Goal: Task Accomplishment & Management: Manage account settings

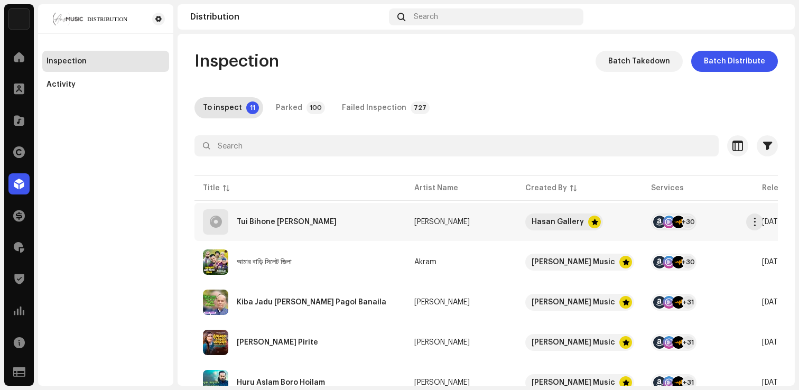
click at [280, 232] on div "Tui Bihone [PERSON_NAME]" at bounding box center [300, 221] width 194 height 25
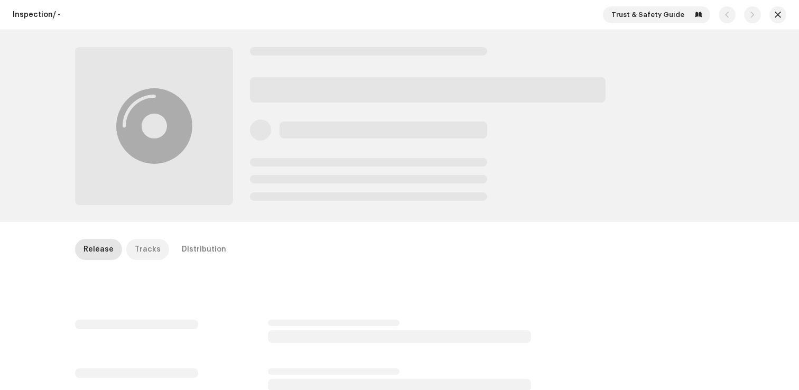
click at [138, 252] on div "Tracks" at bounding box center [148, 249] width 26 height 21
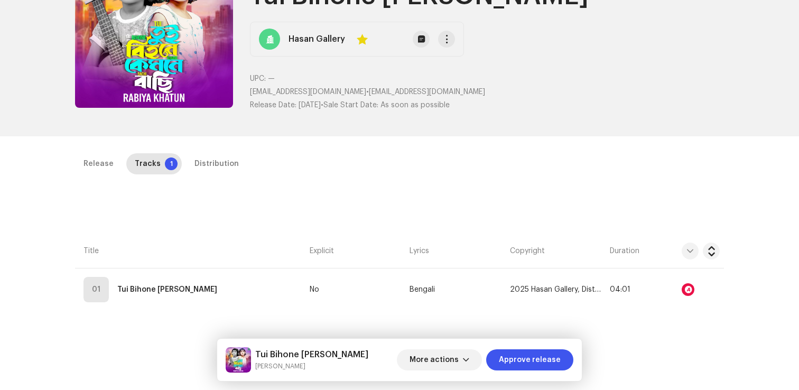
scroll to position [147, 0]
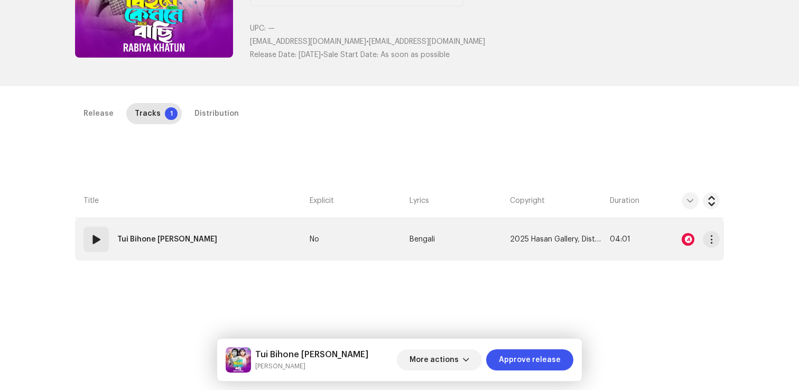
click at [683, 246] on div at bounding box center [690, 239] width 59 height 21
click at [687, 238] on div at bounding box center [688, 239] width 13 height 13
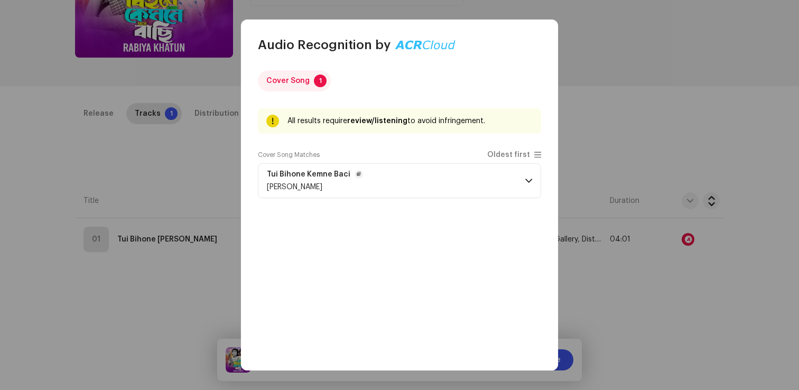
click at [477, 189] on p-accordion-header "Tui Bihone Kemne Baci [PERSON_NAME]" at bounding box center [399, 180] width 283 height 35
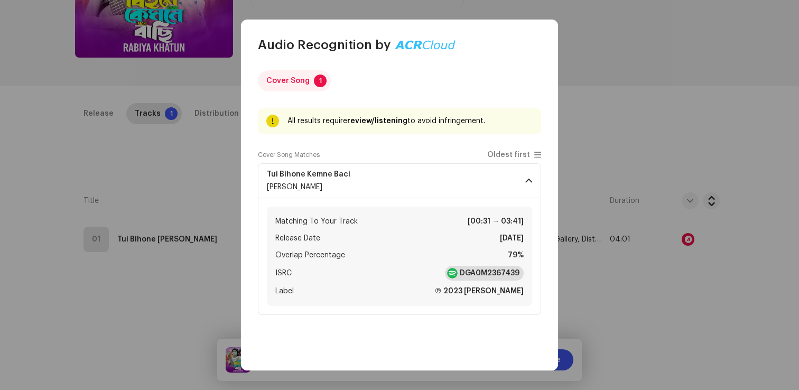
click at [472, 277] on strong "DGA0M2367439" at bounding box center [490, 273] width 60 height 11
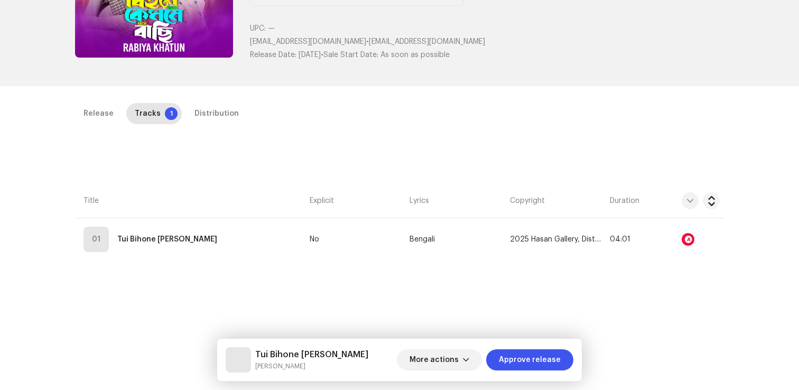
click at [180, 149] on div "Audio Recognition by Cover Song 1 All results require review/listening to avoid…" at bounding box center [399, 195] width 799 height 390
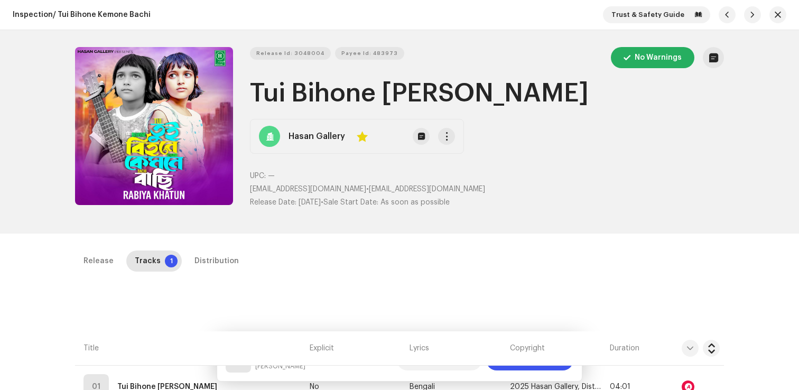
click at [774, 23] on div "Trust & Safety Guide" at bounding box center [694, 14] width 183 height 17
click at [775, 15] on span "button" at bounding box center [778, 15] width 6 height 8
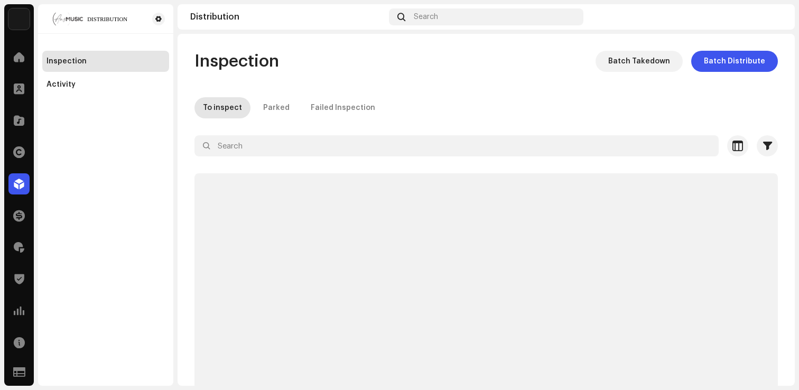
click at [421, 82] on div "Inspection Batch Takedown Batch Distribute To inspect Parked Failed Inspection …" at bounding box center [486, 223] width 617 height 345
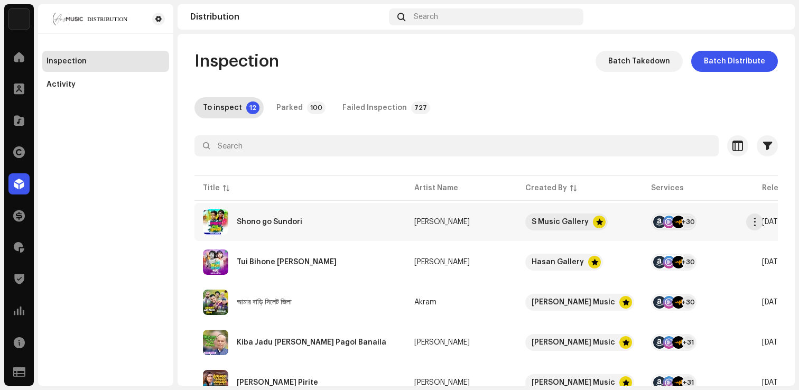
click at [256, 217] on div "Shono go Sundori" at bounding box center [300, 221] width 194 height 25
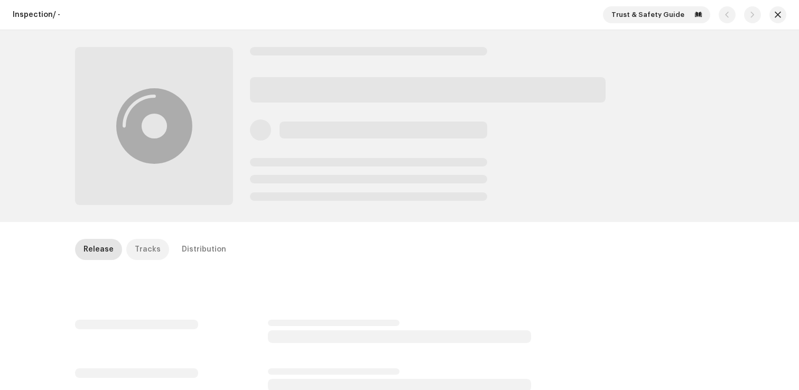
click at [138, 255] on div "Tracks" at bounding box center [148, 249] width 26 height 21
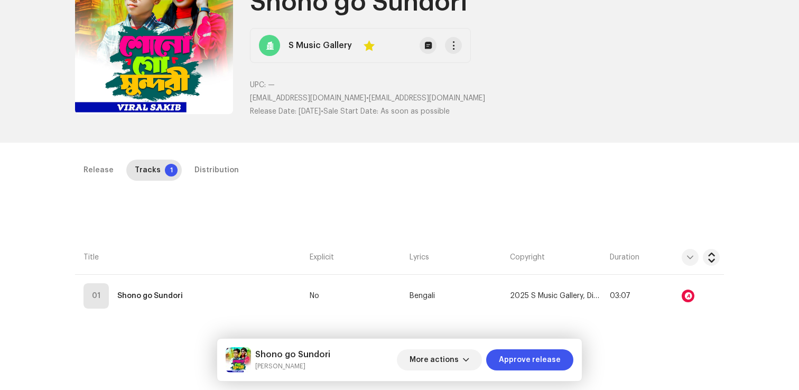
scroll to position [148, 0]
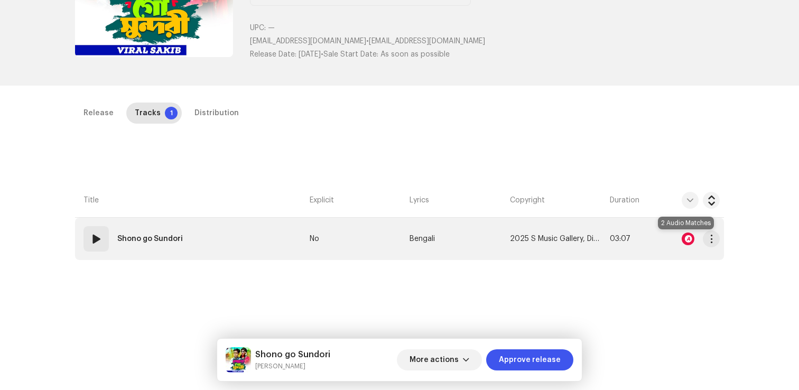
click at [687, 240] on div at bounding box center [688, 239] width 13 height 13
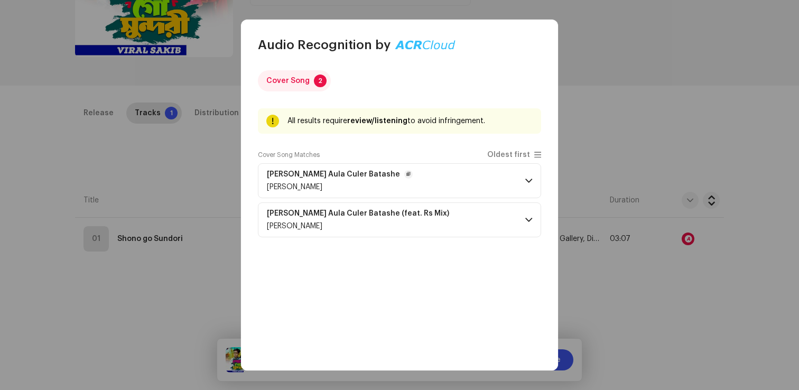
click at [448, 176] on p-accordion-header "[PERSON_NAME] Aula Culer [PERSON_NAME]" at bounding box center [399, 180] width 283 height 35
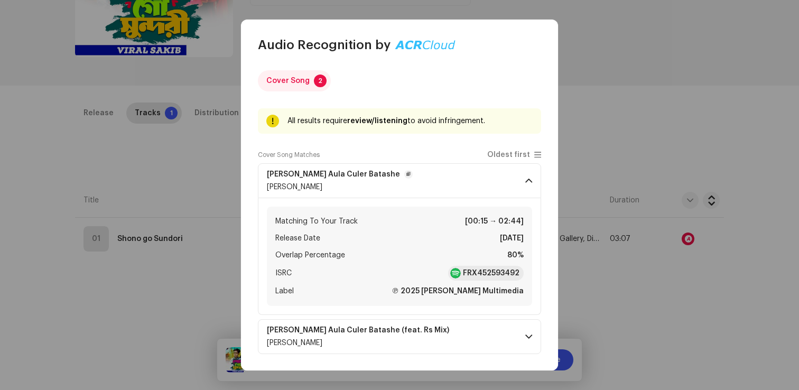
click at [448, 176] on p-accordion-header "[PERSON_NAME] Aula Culer [PERSON_NAME]" at bounding box center [399, 180] width 283 height 35
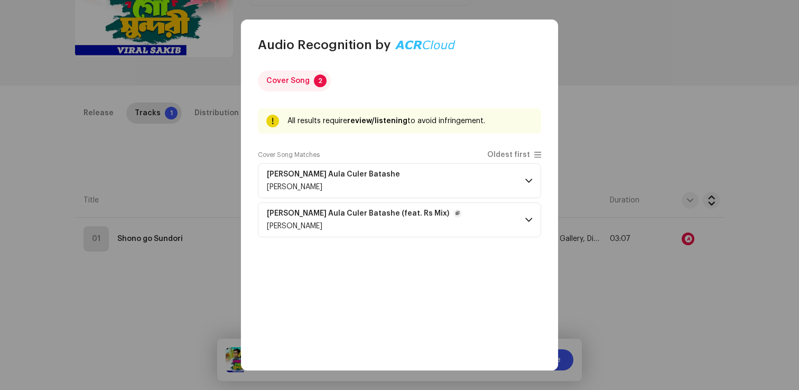
click at [453, 207] on p-accordion-header "[PERSON_NAME] Aula Culer Batashe (feat. Rs Mix) [PERSON_NAME]" at bounding box center [399, 219] width 283 height 35
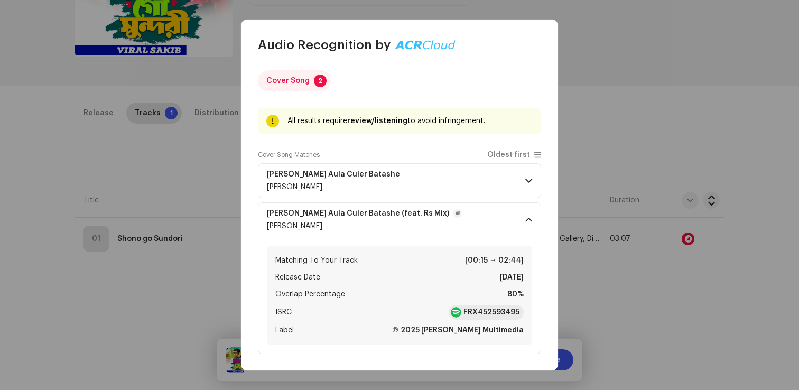
click at [453, 207] on p-accordion-header "[PERSON_NAME] Aula Culer Batashe (feat. Rs Mix) [PERSON_NAME]" at bounding box center [399, 219] width 283 height 35
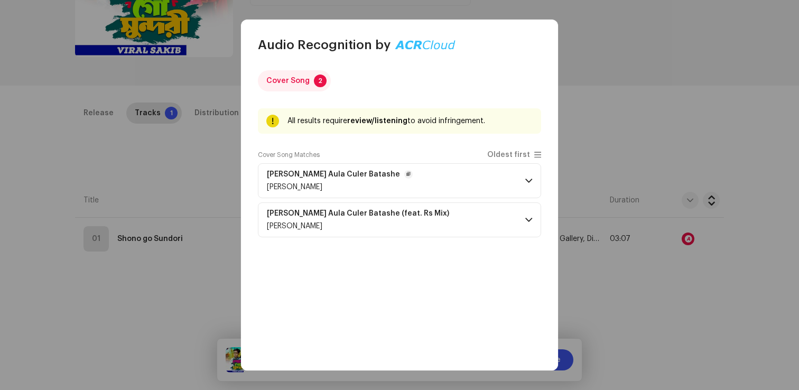
click at [491, 179] on p-accordion-header "[PERSON_NAME] Aula Culer [PERSON_NAME]" at bounding box center [399, 180] width 283 height 35
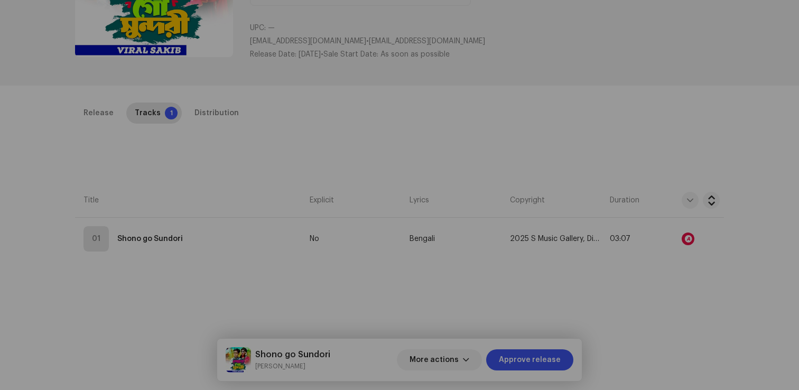
click at [192, 184] on div "Audio Recognition by Cover Song 2 All results require review/listening to avoid…" at bounding box center [399, 195] width 799 height 390
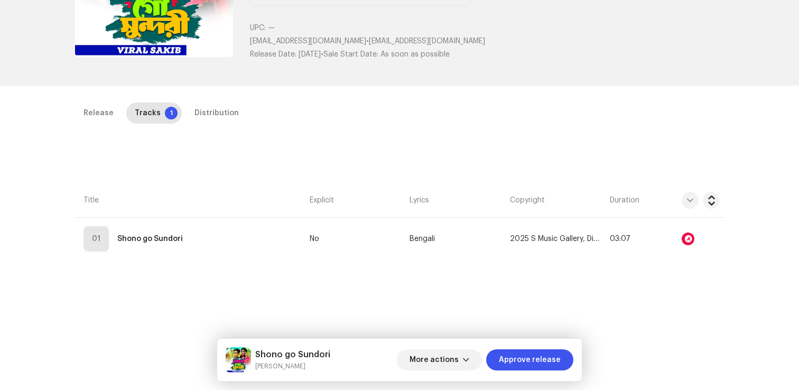
scroll to position [0, 0]
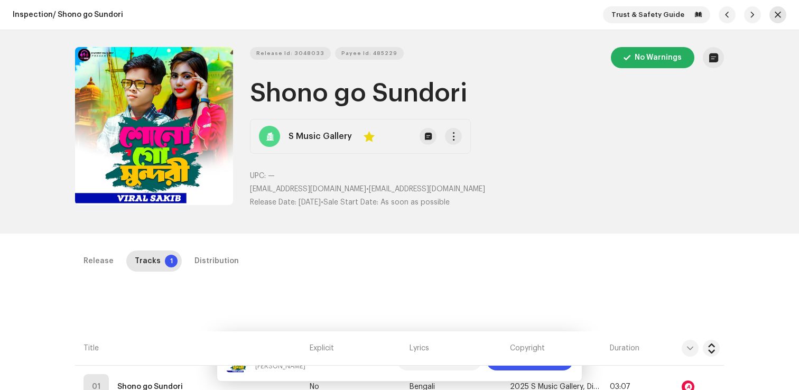
click at [775, 12] on span "button" at bounding box center [778, 15] width 6 height 8
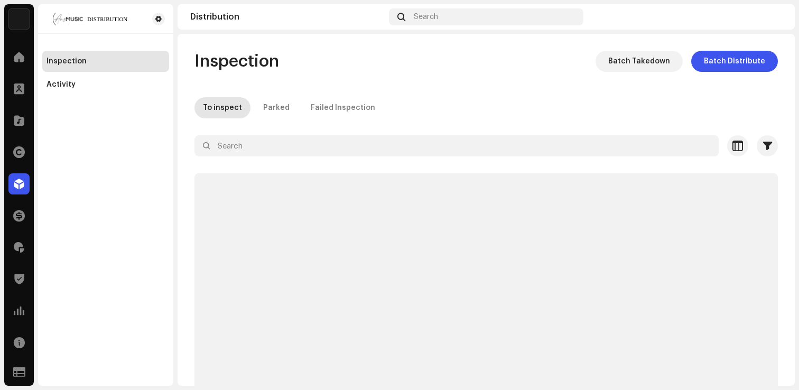
click at [336, 179] on p-skeleton at bounding box center [485, 284] width 583 height 222
click at [396, 104] on div "To inspect Parked Failed Inspection" at bounding box center [485, 107] width 583 height 21
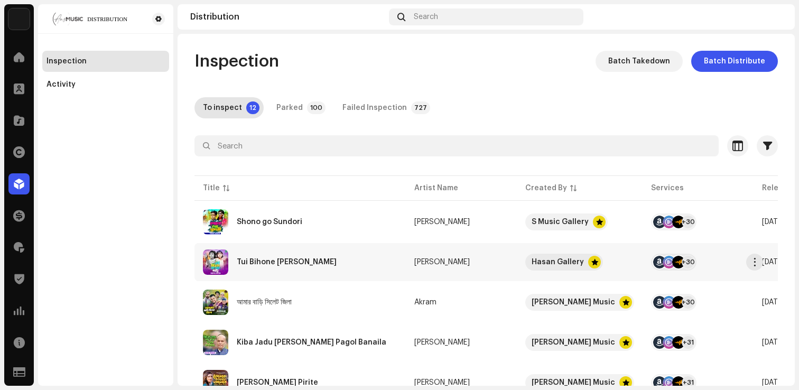
click at [253, 266] on div "Tui Bihone [PERSON_NAME]" at bounding box center [300, 261] width 194 height 25
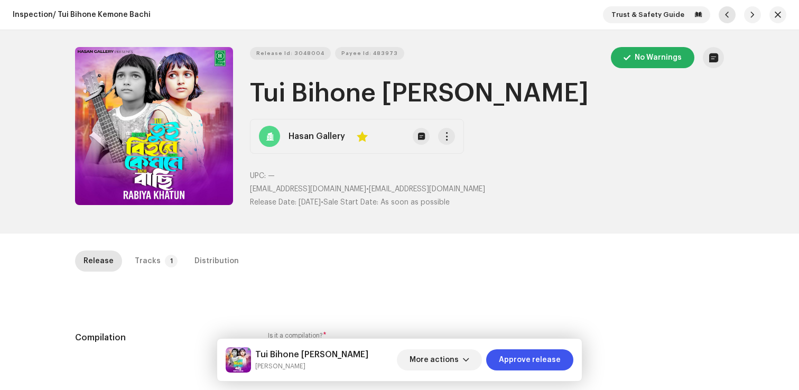
click at [724, 13] on span "button" at bounding box center [727, 15] width 6 height 8
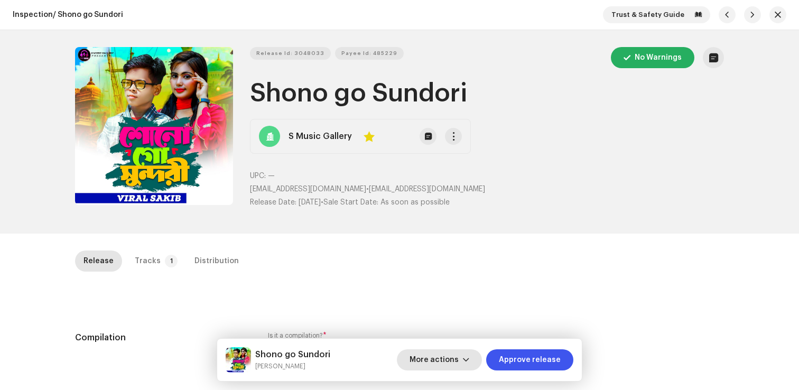
click at [429, 354] on span "More actions" at bounding box center [434, 359] width 49 height 21
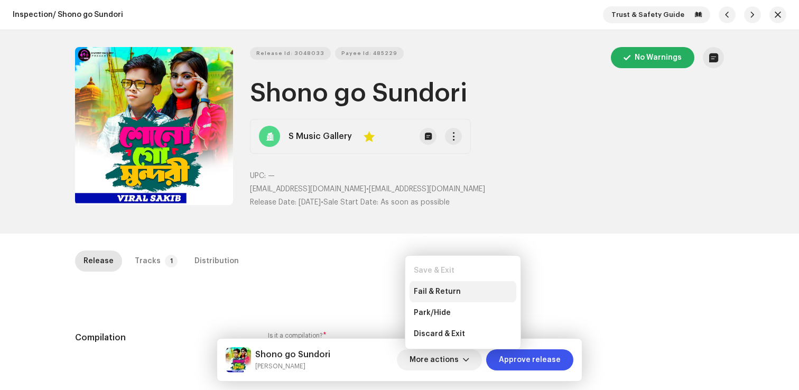
click at [443, 293] on span "Fail & Return" at bounding box center [437, 292] width 47 height 8
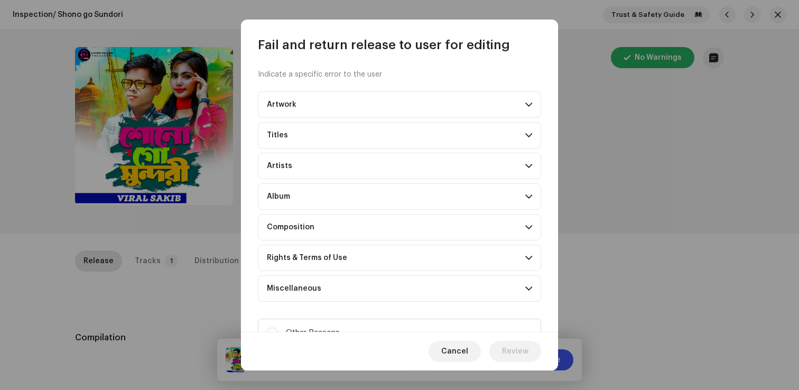
scroll to position [45, 0]
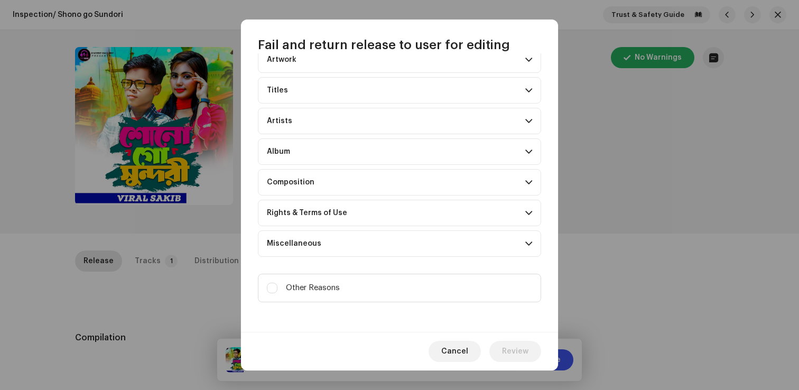
click at [301, 250] on p-accordion-header "Miscellaneous" at bounding box center [399, 243] width 283 height 26
click at [274, 272] on input "Upscaled art / bad quality" at bounding box center [272, 270] width 11 height 11
checkbox input "true"
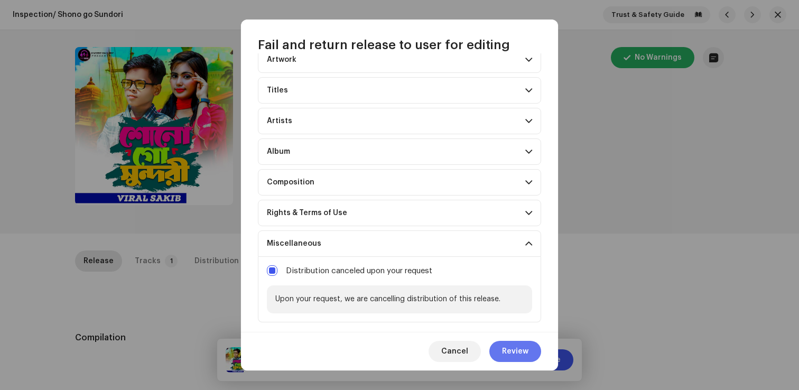
click at [507, 350] on span "Review" at bounding box center [515, 351] width 26 height 21
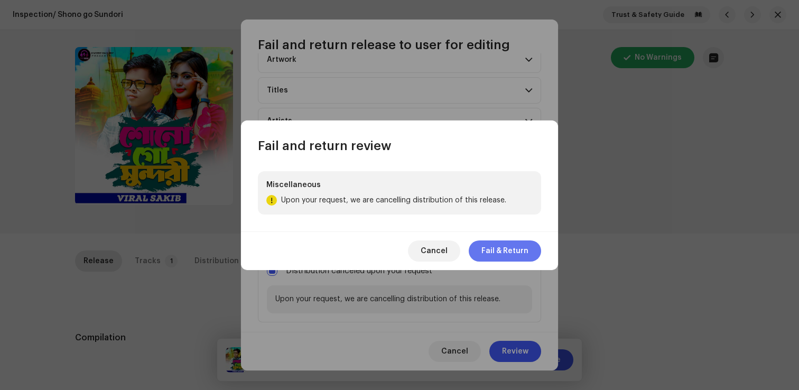
click at [497, 243] on span "Fail & Return" at bounding box center [504, 250] width 47 height 21
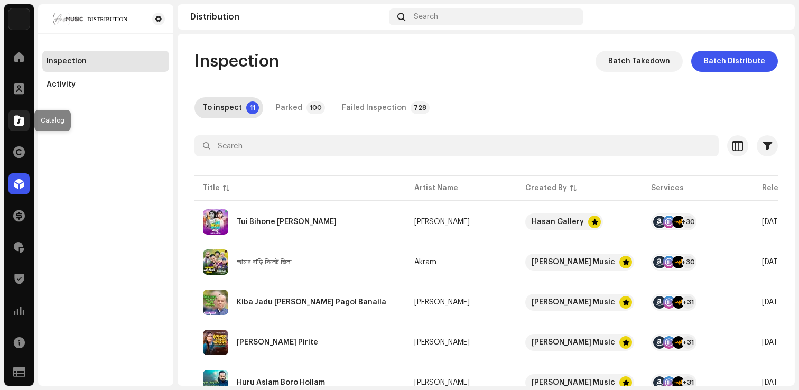
click at [21, 126] on div at bounding box center [18, 120] width 21 height 21
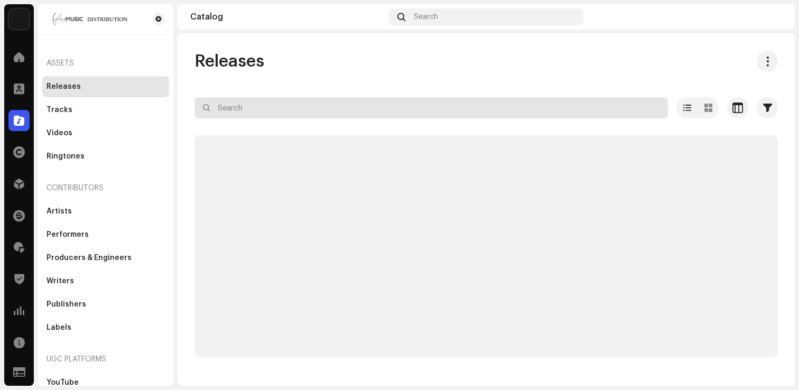
click at [252, 117] on input "text" at bounding box center [431, 107] width 474 height 21
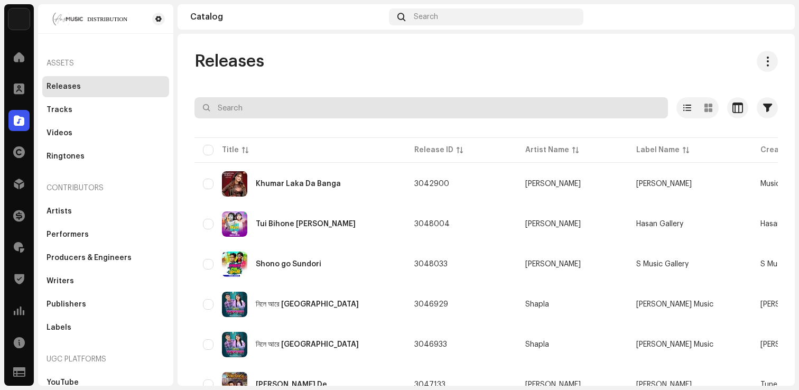
paste input "197851300905"
type input "197851300905"
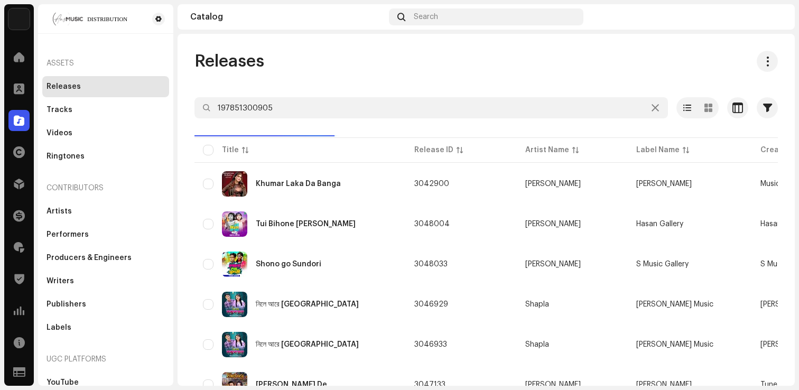
click at [373, 36] on div "Releases 197851300905 Selected 0 Options Filters Distribution status Never Dist…" at bounding box center [486, 210] width 617 height 352
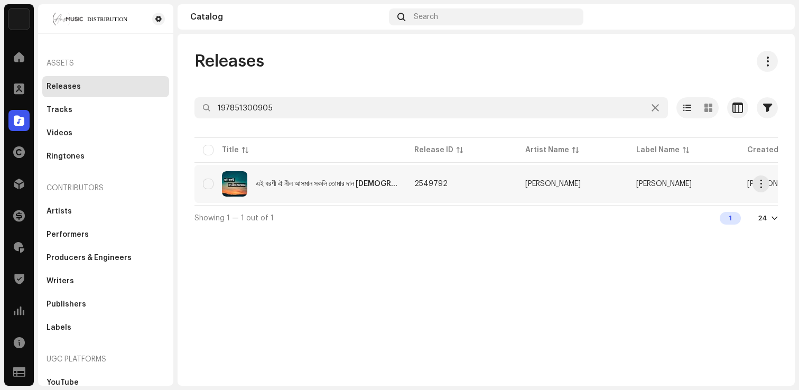
click at [387, 182] on div "এই ধরণী ঐ নীল আসমান সকলি তোমার দান [DEMOGRAPHIC_DATA] মেহেরবান | Ei Dhoroni Oi …" at bounding box center [327, 183] width 142 height 7
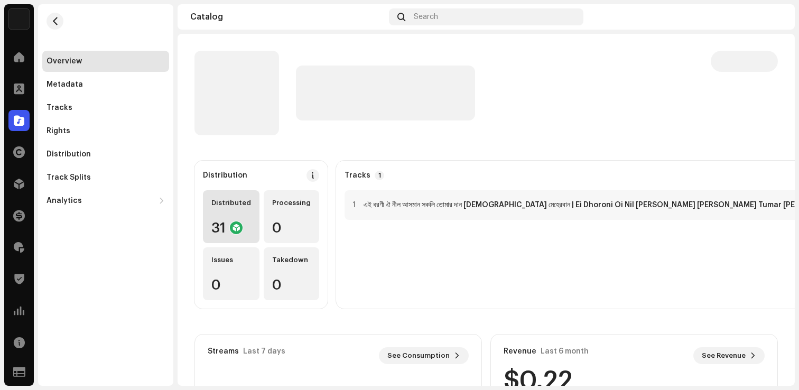
click at [227, 208] on div "Distributed 31" at bounding box center [231, 216] width 57 height 53
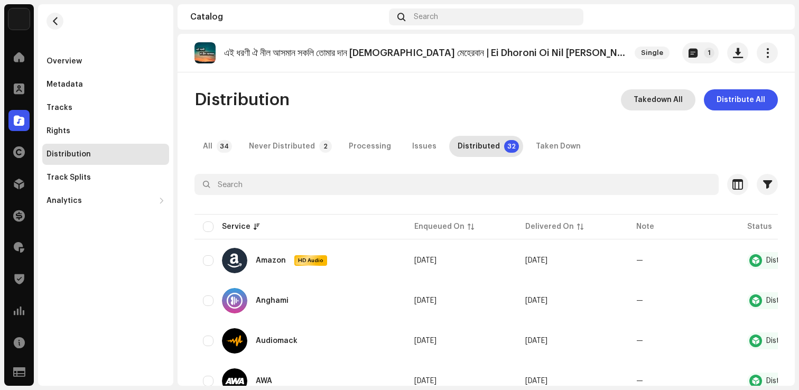
click at [668, 101] on span "Takedown All" at bounding box center [658, 99] width 49 height 21
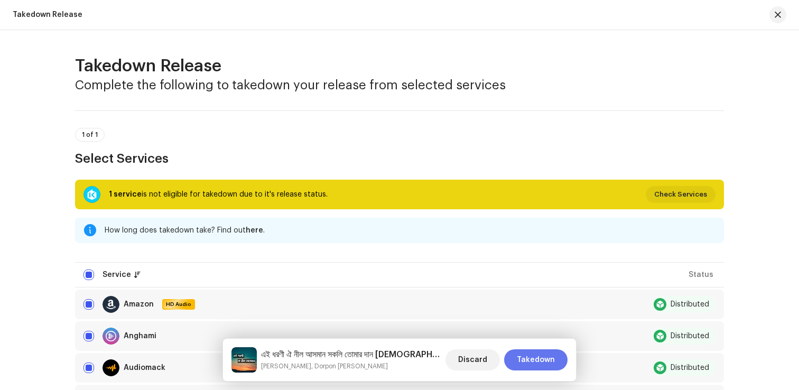
click at [544, 356] on span "Takedown" at bounding box center [536, 359] width 38 height 21
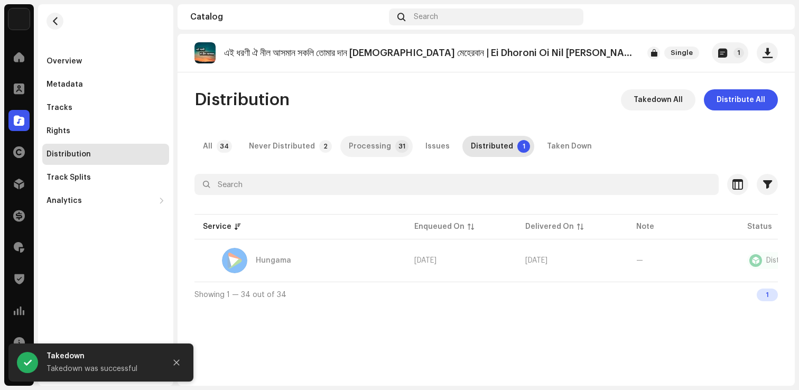
click at [349, 145] on div "Processing" at bounding box center [370, 146] width 42 height 21
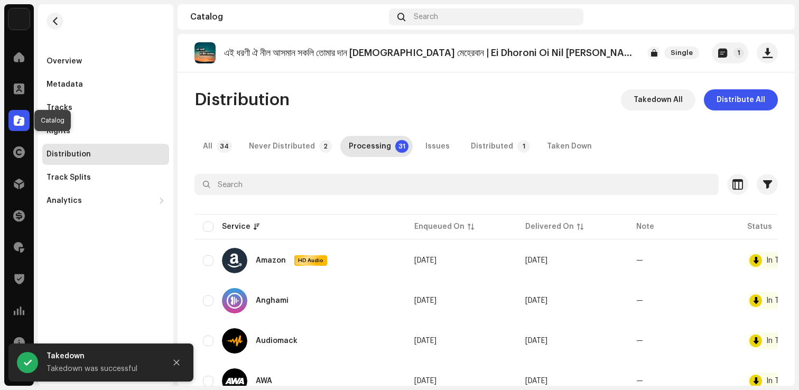
click at [27, 110] on div at bounding box center [18, 120] width 21 height 21
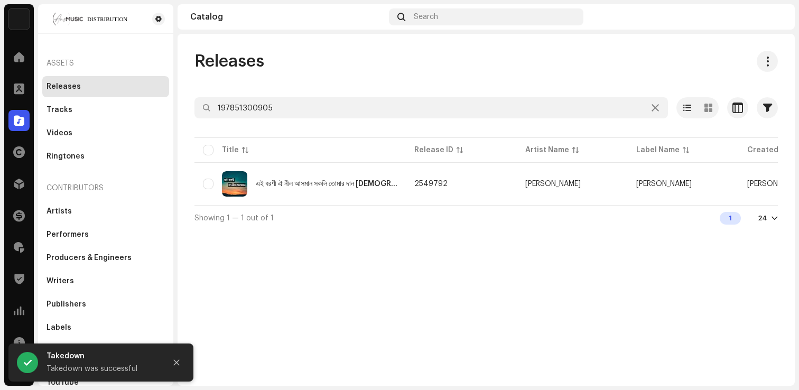
click at [26, 116] on div at bounding box center [18, 120] width 21 height 21
click at [245, 94] on div "Releases 197851300905 Selected 0 Options Filters Distribution status Never Dist…" at bounding box center [486, 141] width 617 height 180
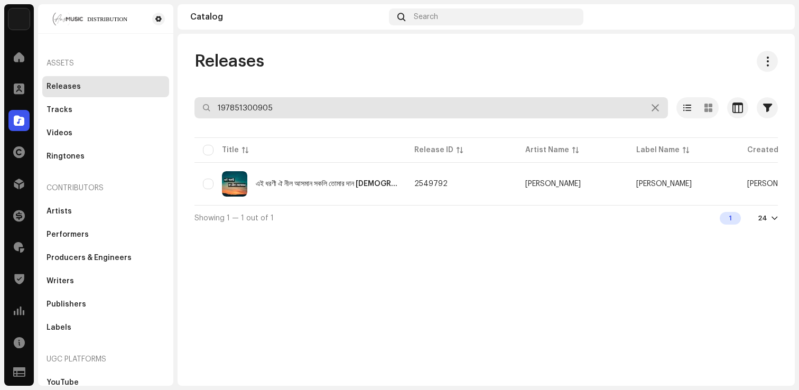
click at [244, 106] on input "197851300905" at bounding box center [431, 107] width 474 height 21
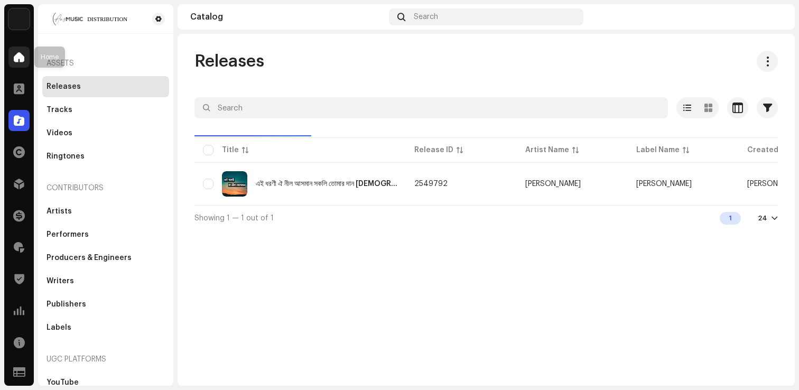
click at [12, 57] on div at bounding box center [18, 57] width 21 height 21
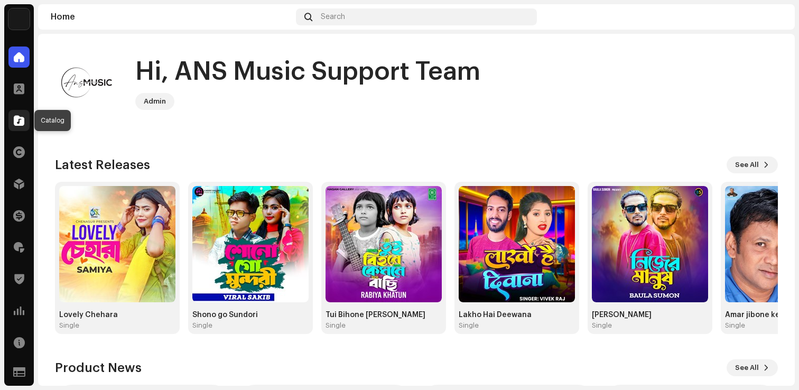
click at [22, 121] on span at bounding box center [19, 120] width 11 height 8
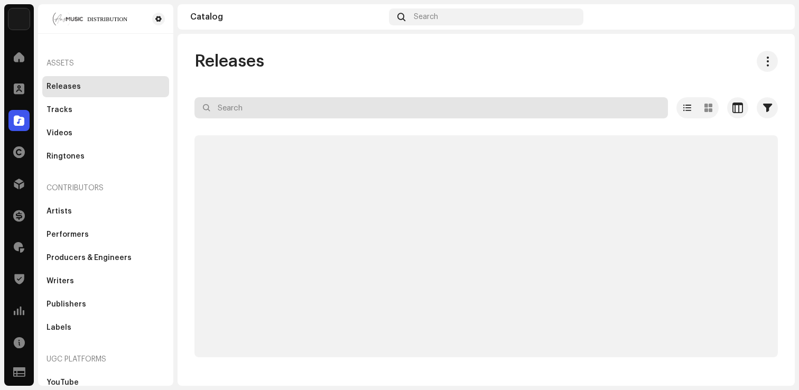
click at [231, 107] on input "text" at bounding box center [431, 107] width 474 height 21
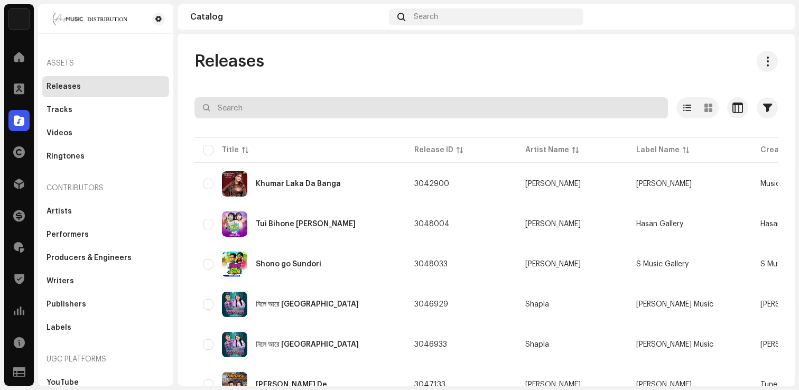
paste input "taka chara dibe nato bia"
type input "taka chara dibe nato bia"
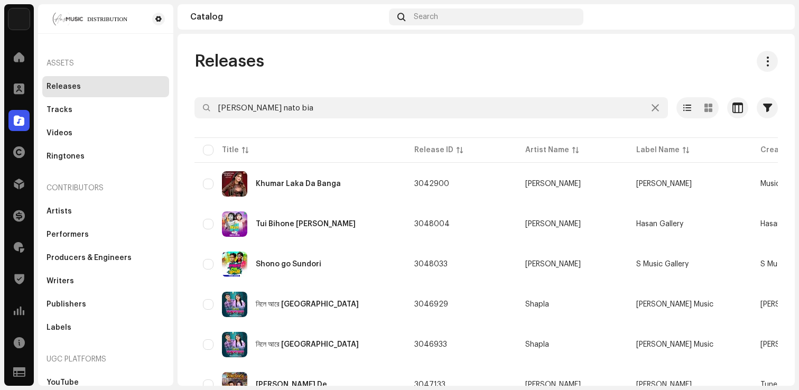
click at [297, 70] on div "Releases" at bounding box center [485, 61] width 583 height 21
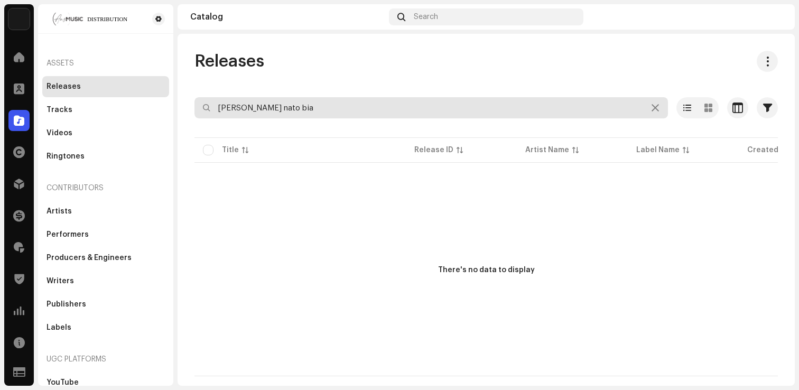
drag, startPoint x: 260, startPoint y: 109, endPoint x: 406, endPoint y: 99, distance: 146.2
click at [406, 99] on input "taka chara dibe nato bia" at bounding box center [431, 107] width 474 height 21
click at [342, 116] on input "taka chara dibe nato bia" at bounding box center [431, 107] width 474 height 21
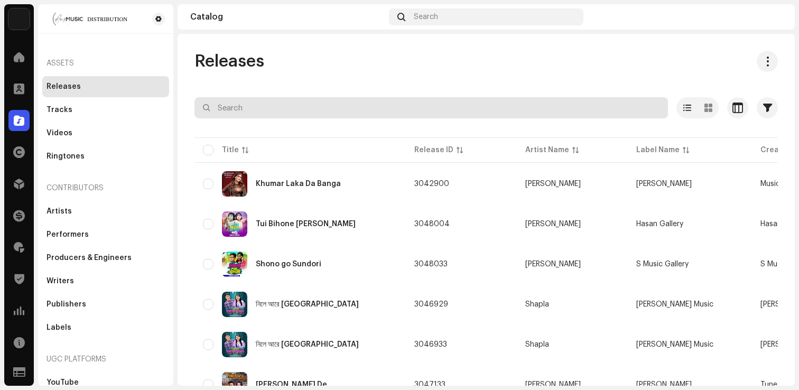
click at [244, 116] on input "text" at bounding box center [431, 107] width 474 height 21
paste input "ey bristi veyja raat"
type input "ey bristi veyja raat"
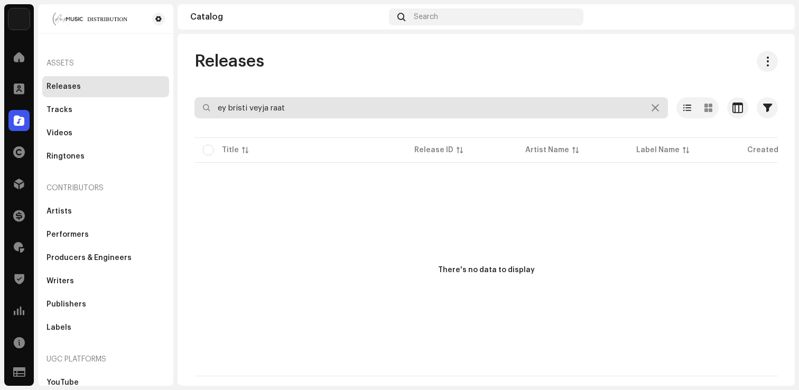
click at [259, 109] on input "ey bristi veyja raat" at bounding box center [431, 107] width 474 height 21
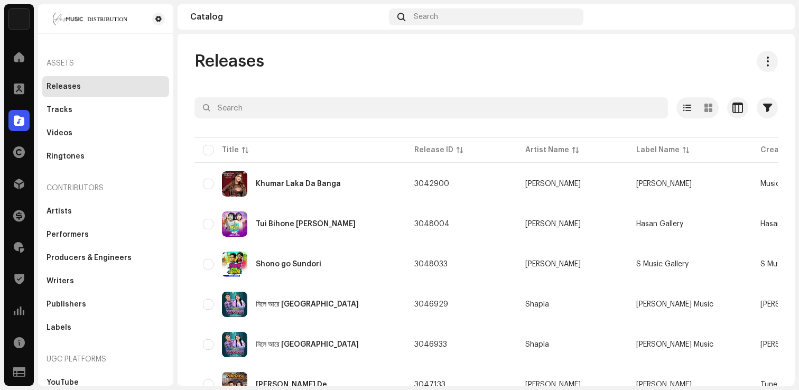
click at [219, 59] on span "Releases" at bounding box center [229, 61] width 70 height 21
